Goal: Task Accomplishment & Management: Manage account settings

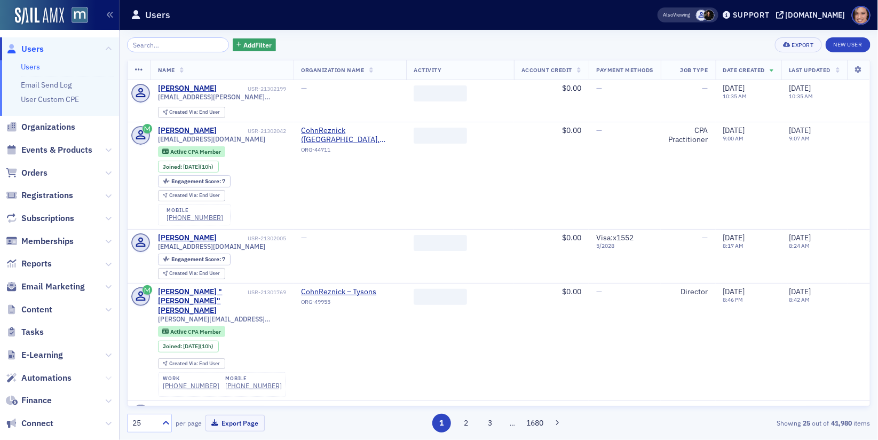
click at [110, 377] on icon at bounding box center [108, 378] width 6 height 6
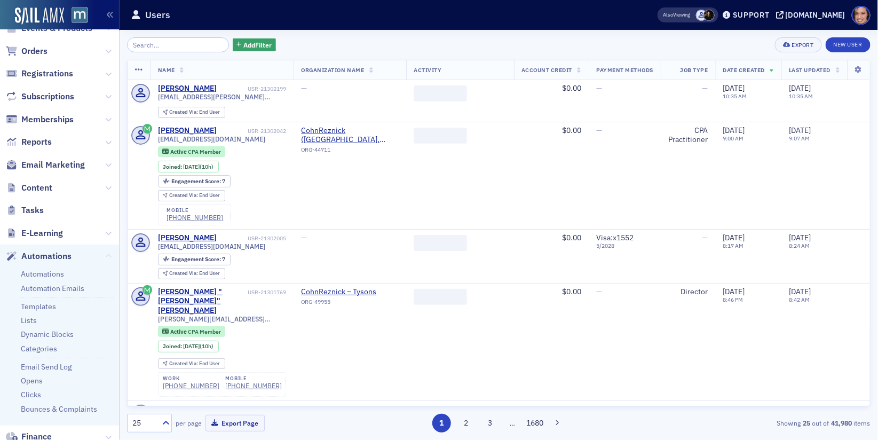
scroll to position [125, 0]
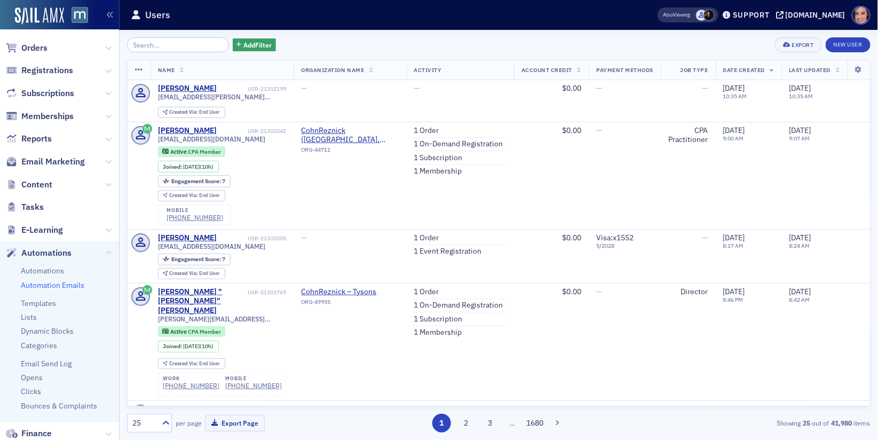
click at [53, 283] on link "Automation Emails" at bounding box center [53, 285] width 64 height 10
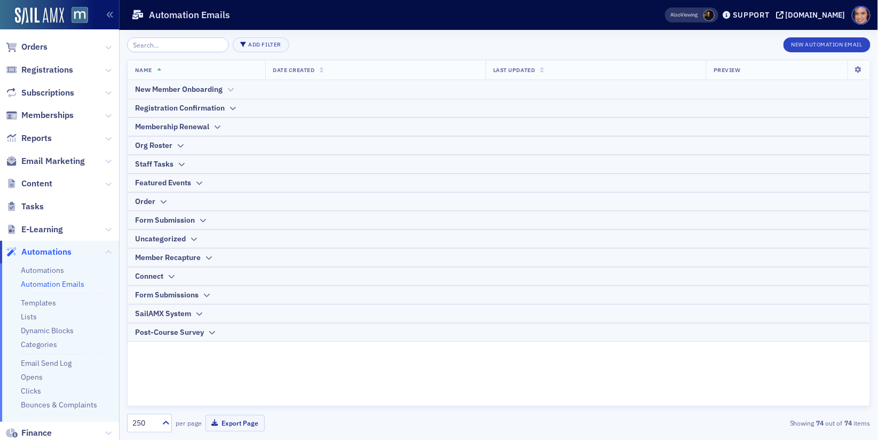
click at [223, 90] on div "New Member Onboarding" at bounding box center [498, 89] width 727 height 11
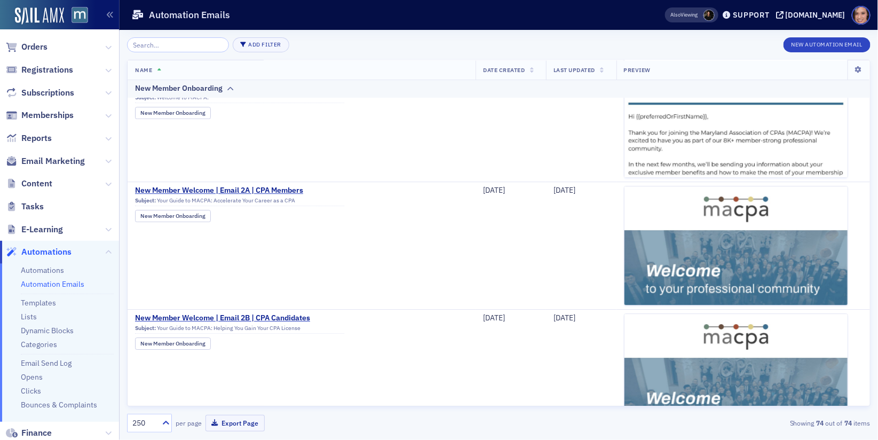
scroll to position [1196, 0]
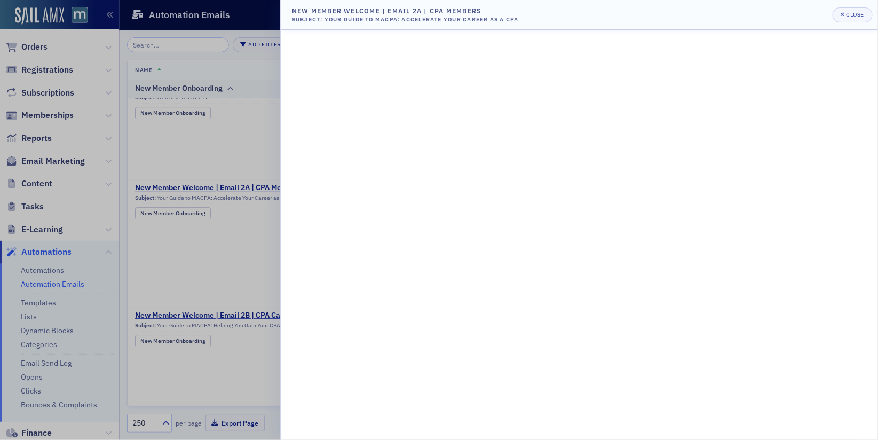
click at [190, 238] on div at bounding box center [439, 220] width 878 height 440
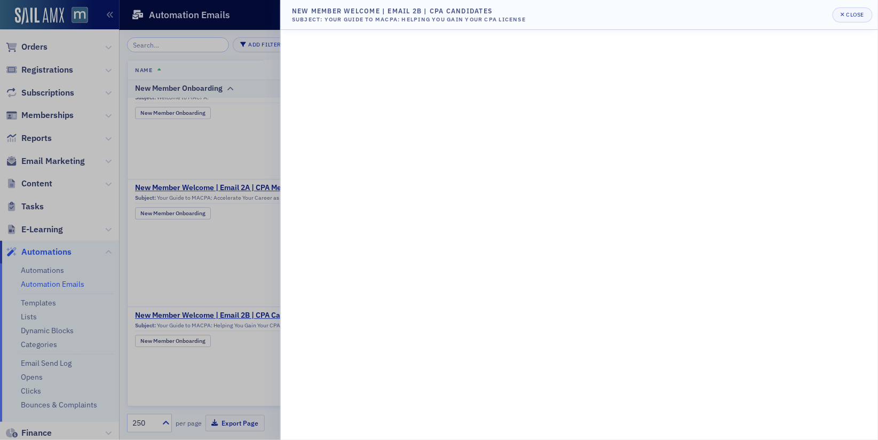
click at [247, 233] on div at bounding box center [439, 220] width 878 height 440
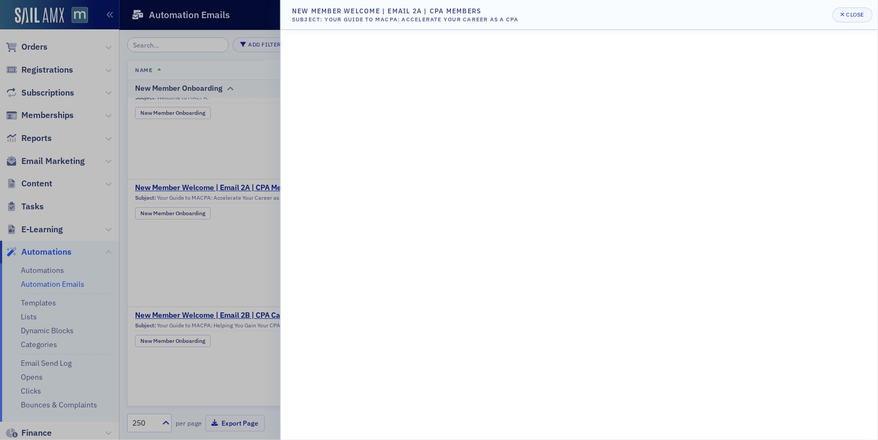
click at [257, 229] on div at bounding box center [439, 220] width 878 height 440
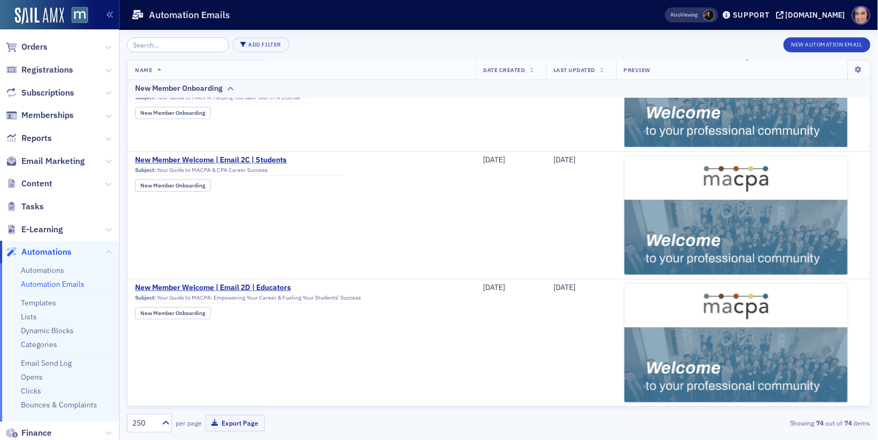
scroll to position [1479, 0]
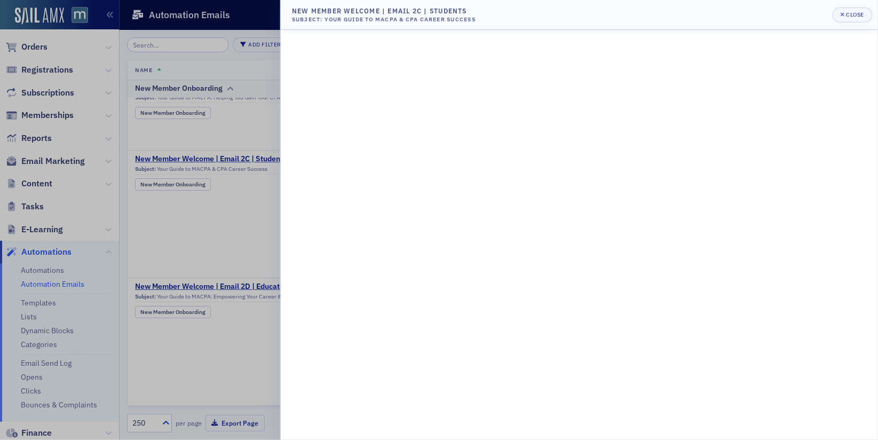
click at [268, 216] on div at bounding box center [439, 220] width 878 height 440
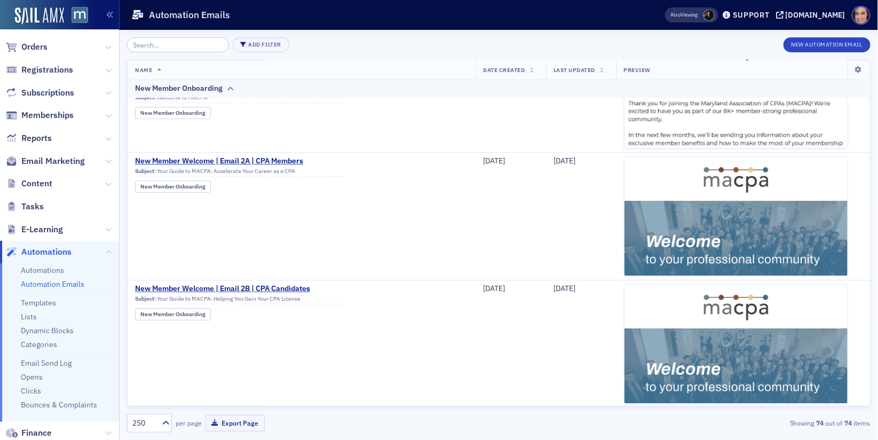
scroll to position [1220, 0]
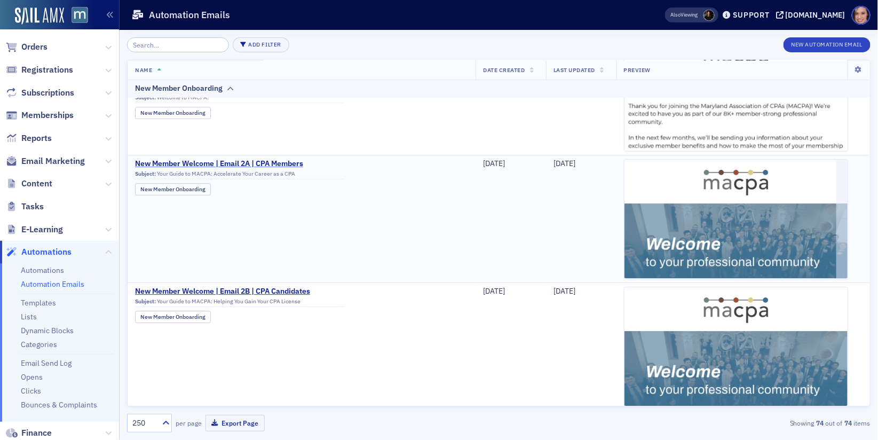
click at [279, 160] on span "New Member Welcome | Email 2A | CPA Members" at bounding box center [239, 164] width 209 height 10
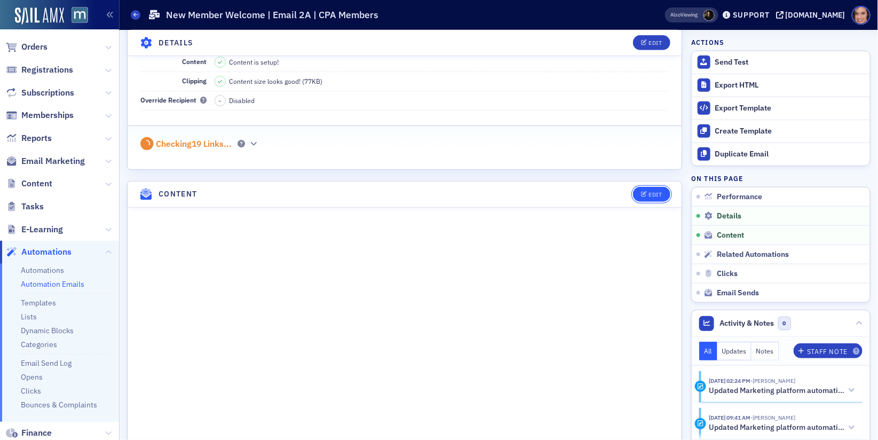
click at [663, 191] on button "Edit" at bounding box center [651, 194] width 37 height 15
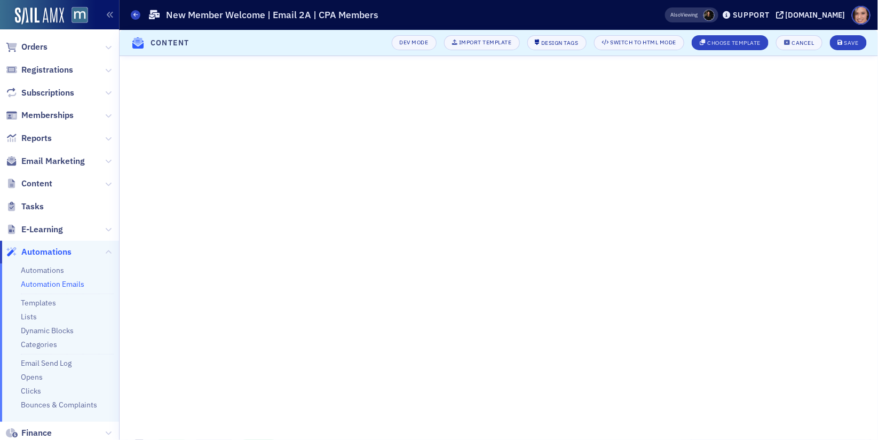
scroll to position [479, 0]
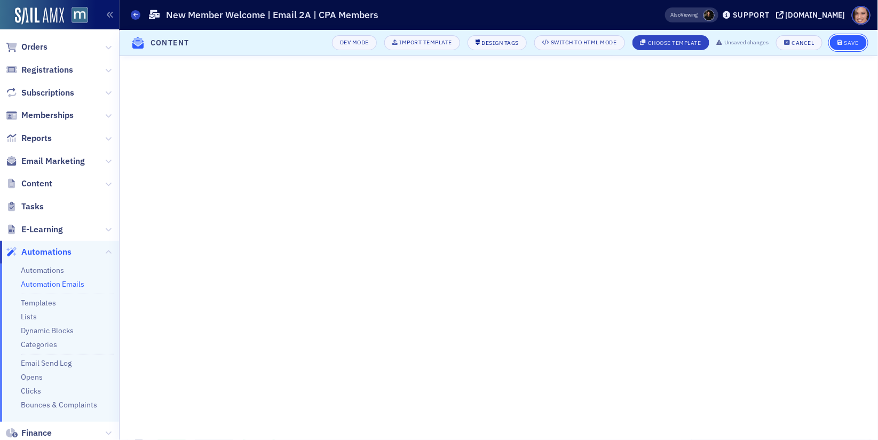
click at [845, 42] on div "Save" at bounding box center [851, 43] width 14 height 6
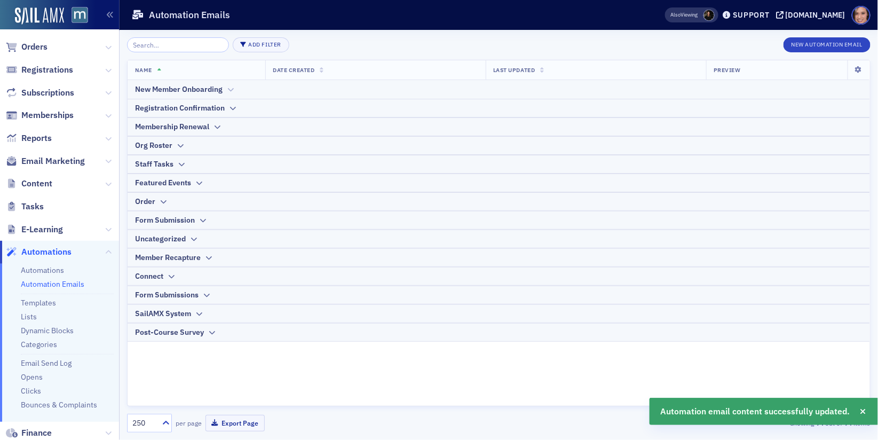
click at [210, 92] on div "New Member Onboarding" at bounding box center [179, 89] width 88 height 11
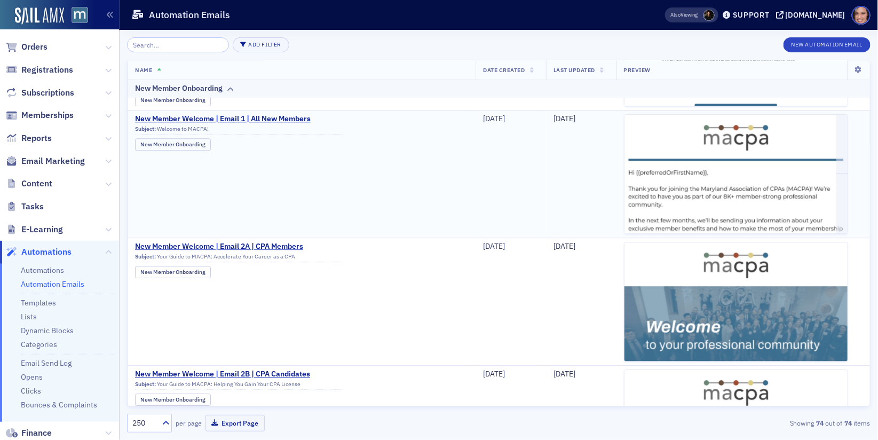
scroll to position [1142, 0]
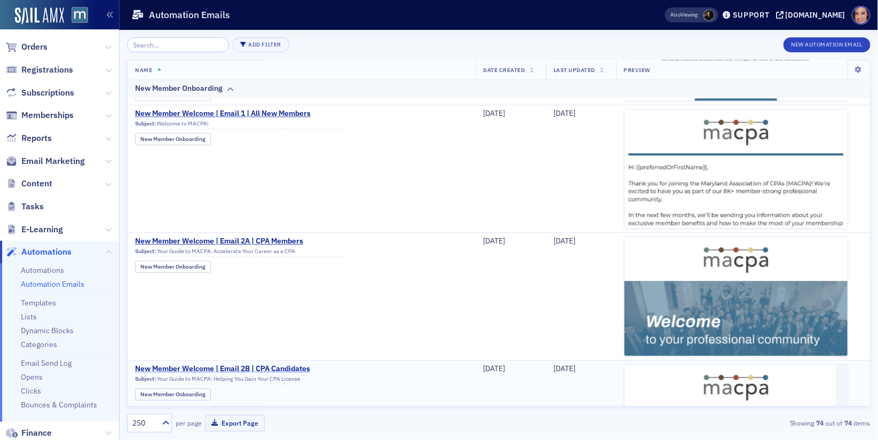
click at [279, 364] on span "New Member Welcome | Email 2B | CPA Candidates" at bounding box center [239, 369] width 209 height 10
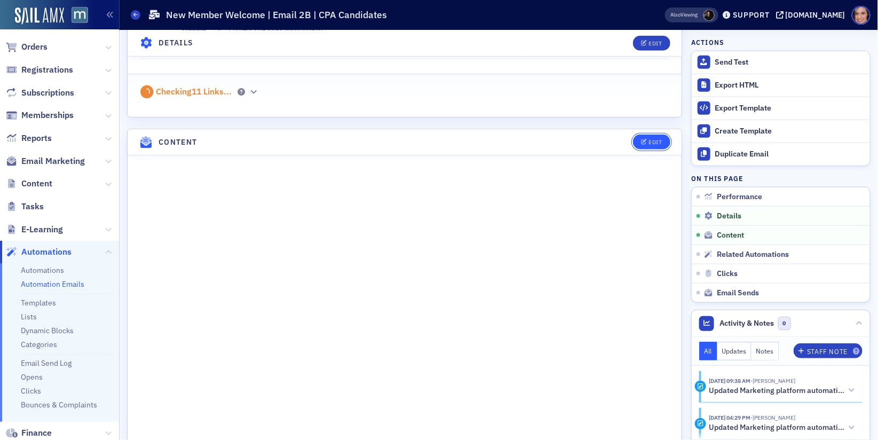
click at [658, 141] on div "Edit" at bounding box center [654, 142] width 13 height 6
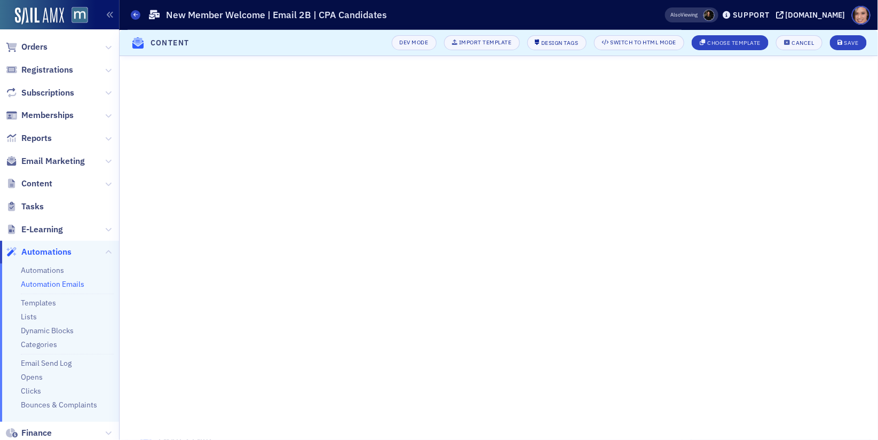
scroll to position [480, 0]
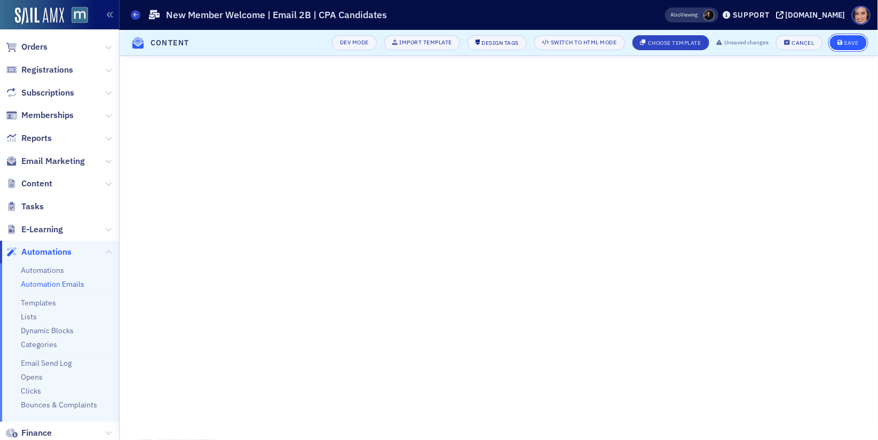
click at [835, 43] on button "Save" at bounding box center [848, 42] width 37 height 15
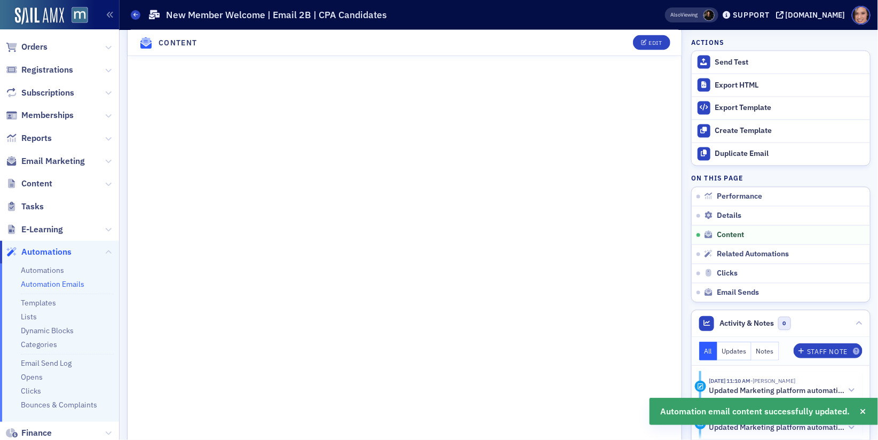
scroll to position [705, 0]
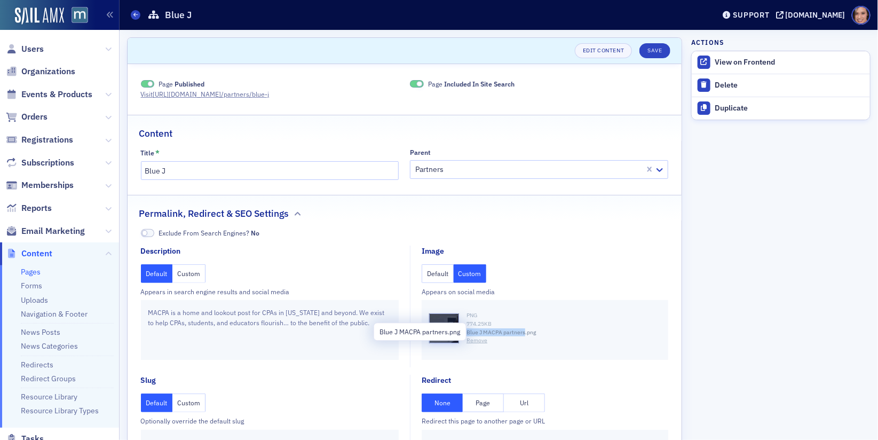
drag, startPoint x: 464, startPoint y: 331, endPoint x: 524, endPoint y: 331, distance: 59.8
click at [524, 331] on div "PNG 774.25 KB Blue J MACPA partners.png Remove" at bounding box center [545, 328] width 232 height 34
copy span "Blue J MACPA partners"
click at [33, 296] on link "Uploads" at bounding box center [34, 300] width 27 height 10
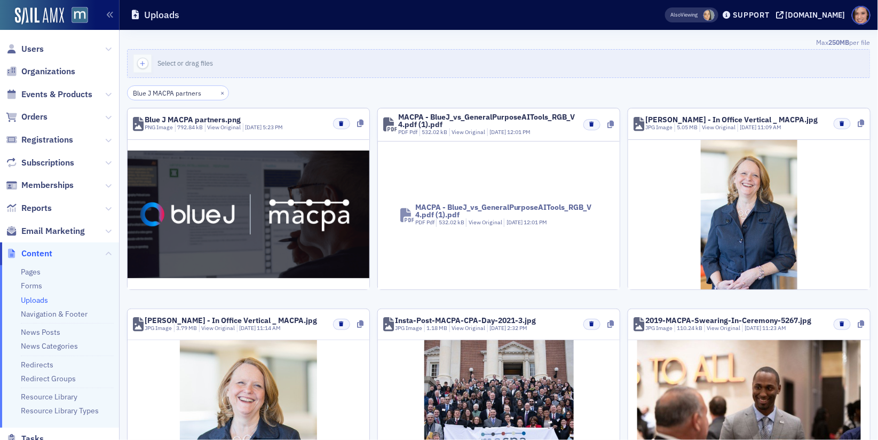
type input "Blue J MACPA partners"
click at [352, 127] on div at bounding box center [345, 123] width 38 height 11
click at [360, 126] on div at bounding box center [361, 123] width 6 height 11
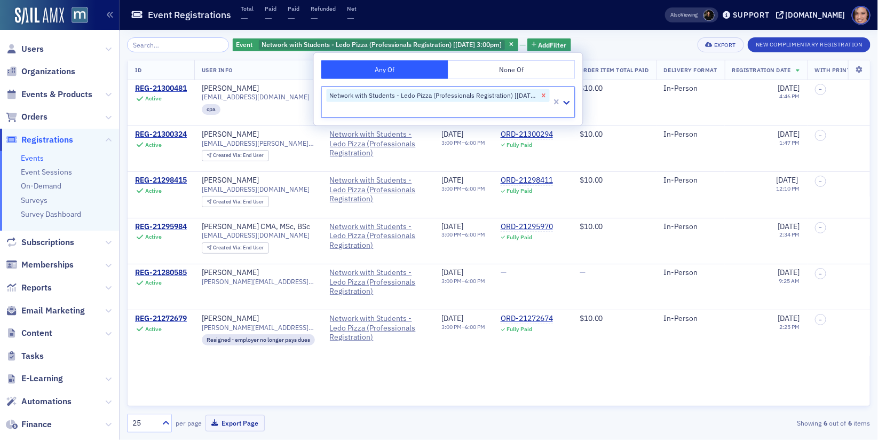
click at [544, 93] on icon "Remove Network with Students - Ledo Pizza (Professionals Registration) [9/18/20…" at bounding box center [544, 95] width 4 height 4
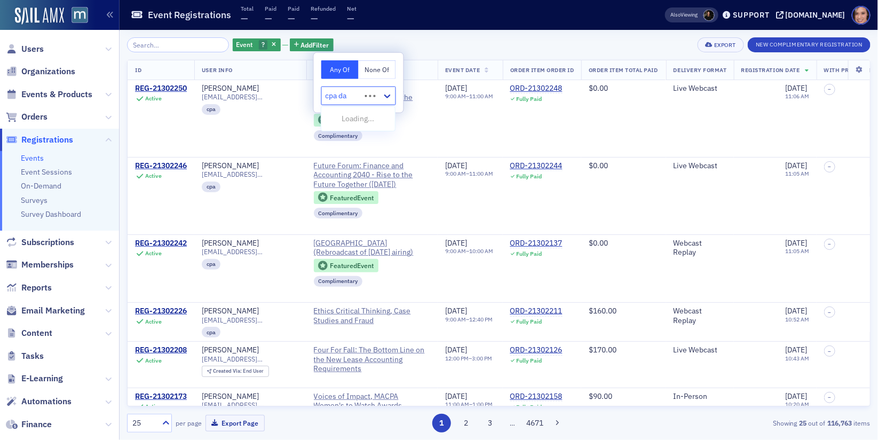
type input "cpa day"
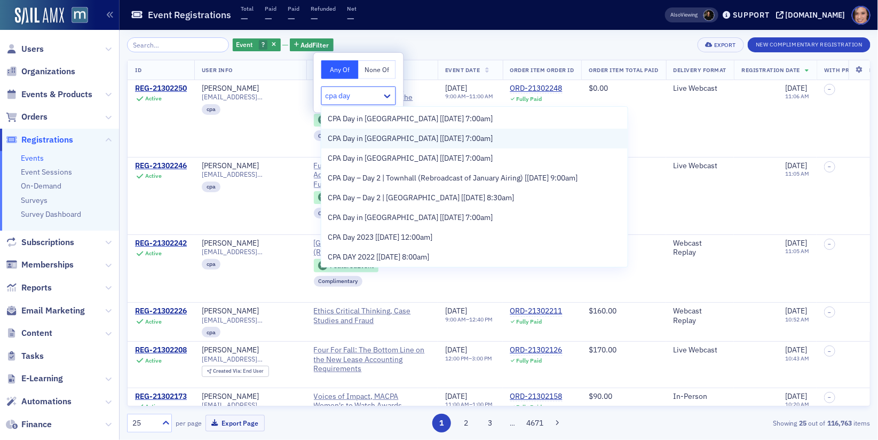
click at [393, 137] on span "CPA Day in Annapolis [1/16/2025 7:00am]" at bounding box center [410, 138] width 165 height 11
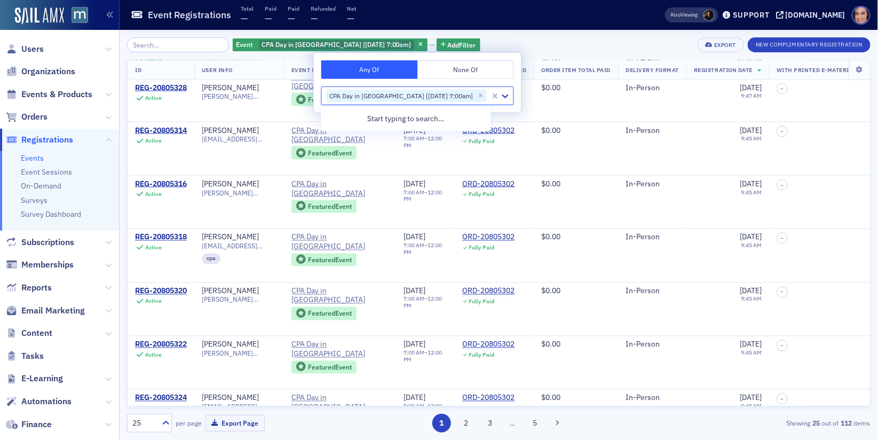
scroll to position [781, 0]
